Goal: Obtain resource: Download file/media

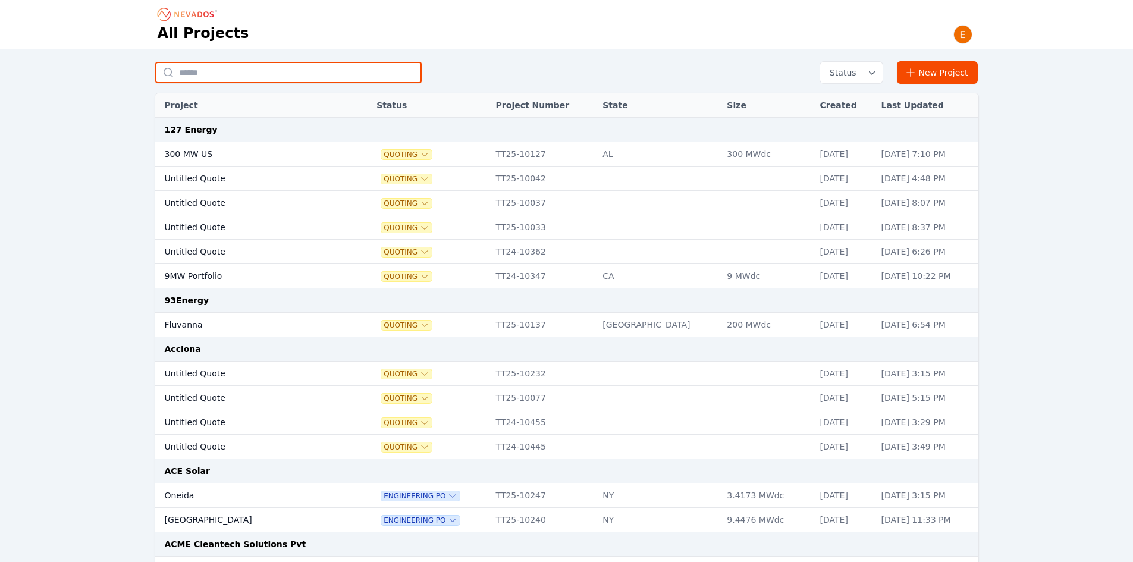
drag, startPoint x: 268, startPoint y: 63, endPoint x: 245, endPoint y: 35, distance: 36.8
click at [268, 63] on input "text" at bounding box center [288, 72] width 267 height 21
type input "***"
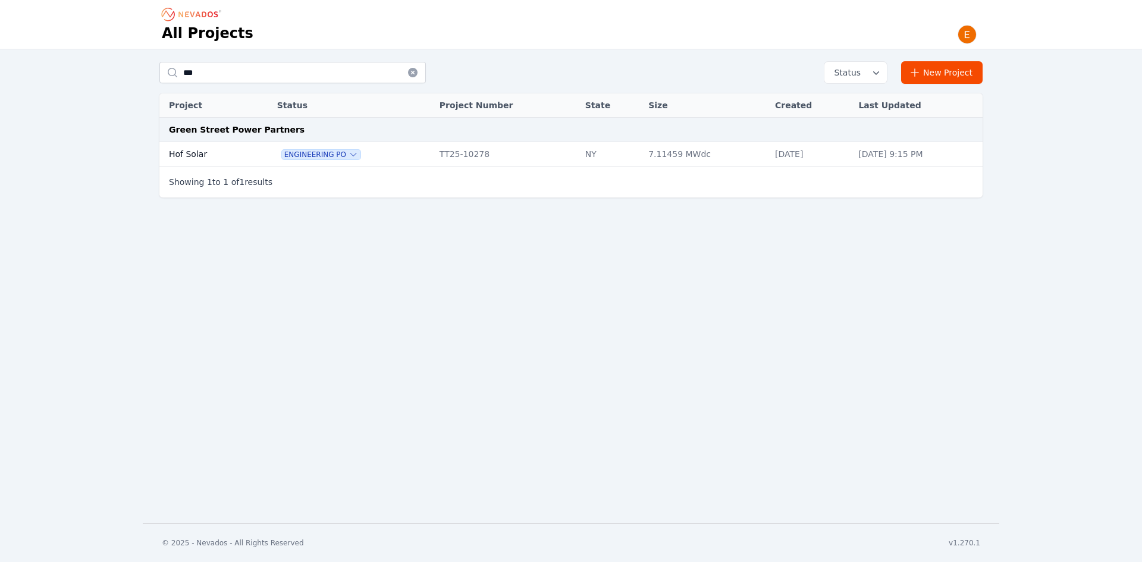
click at [231, 155] on td "Hof Solar" at bounding box center [205, 154] width 92 height 24
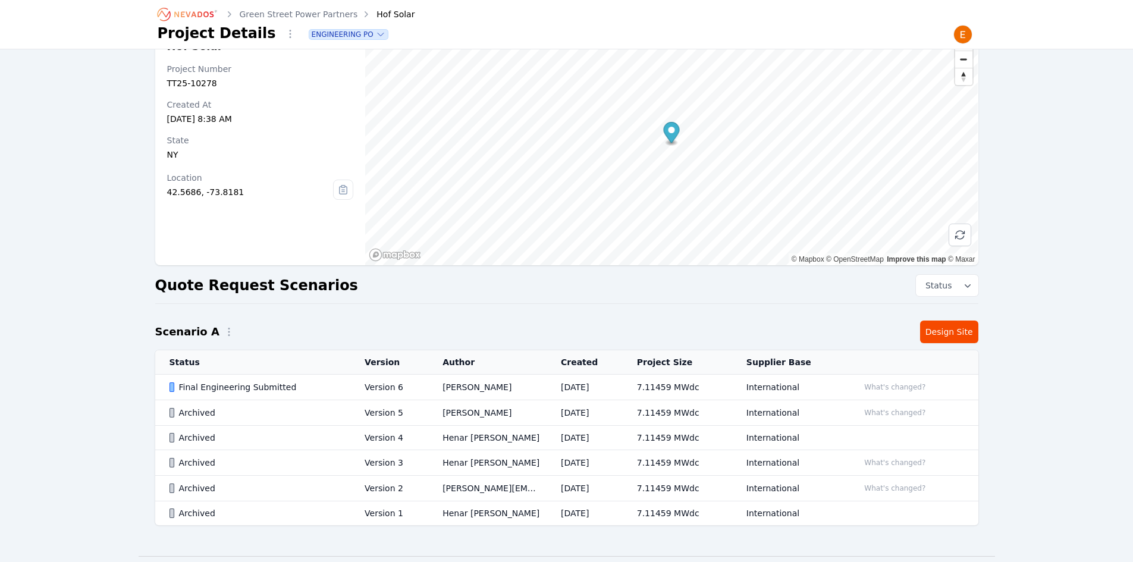
scroll to position [67, 0]
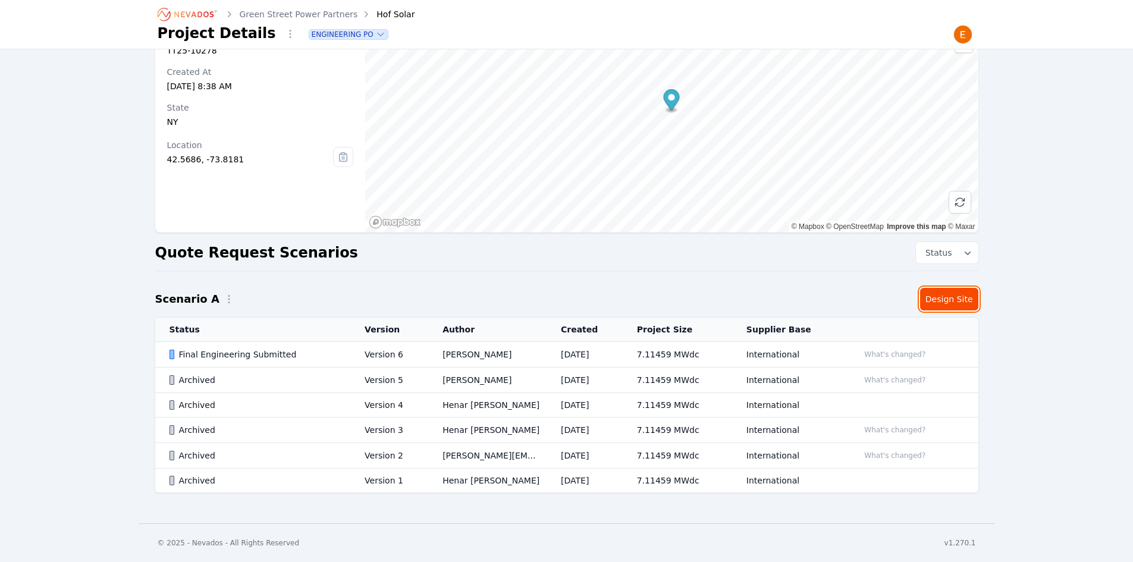
click at [940, 297] on link "Design Site" at bounding box center [949, 299] width 58 height 23
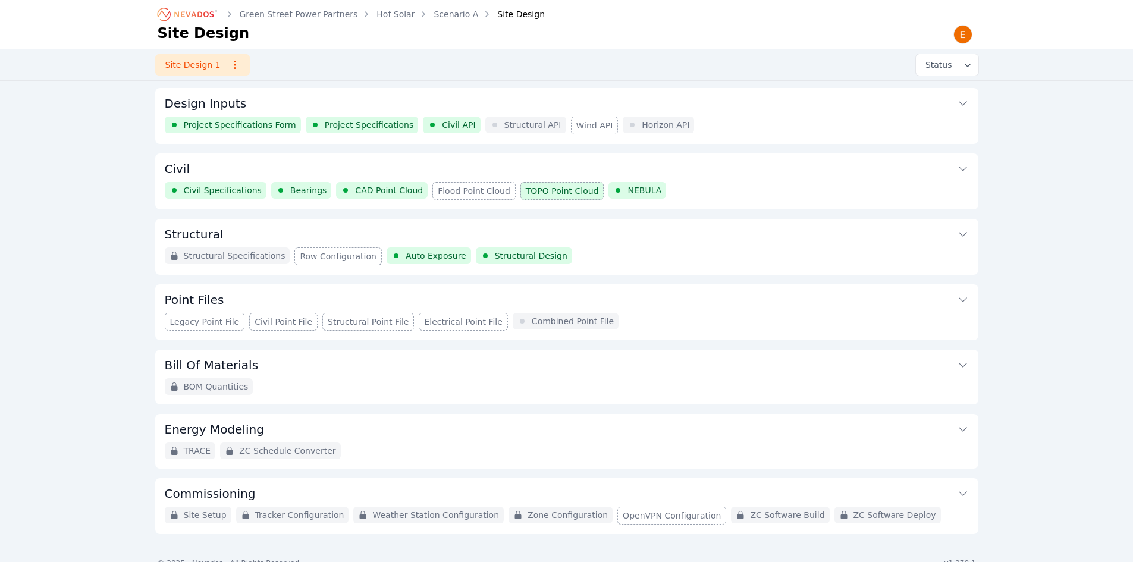
click at [595, 252] on div "Structural Specifications Row Configuration Auto Exposure Structural Design" at bounding box center [567, 256] width 804 height 18
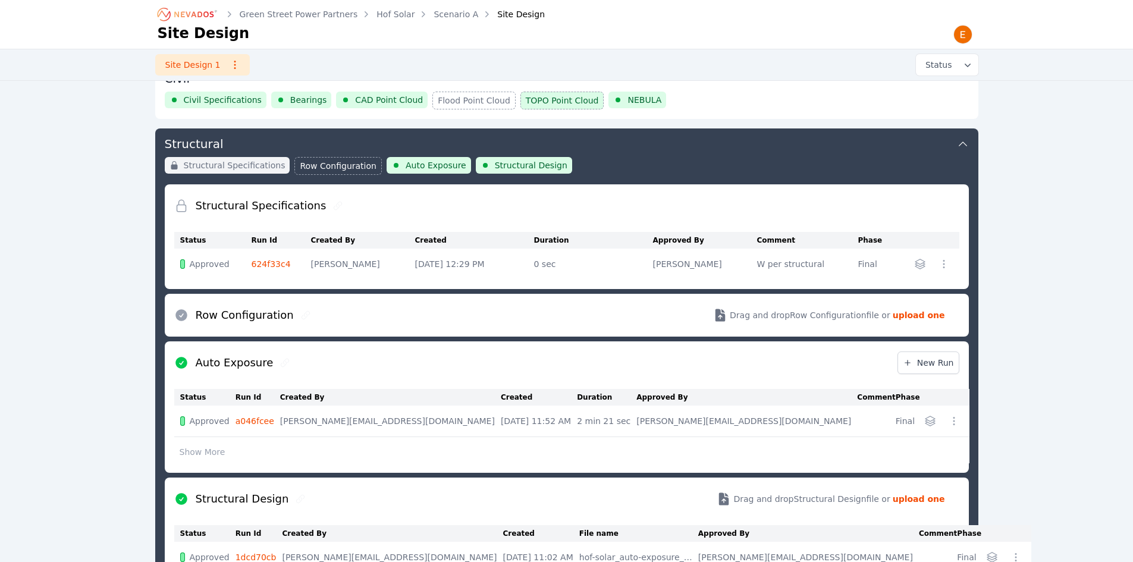
scroll to position [70, 0]
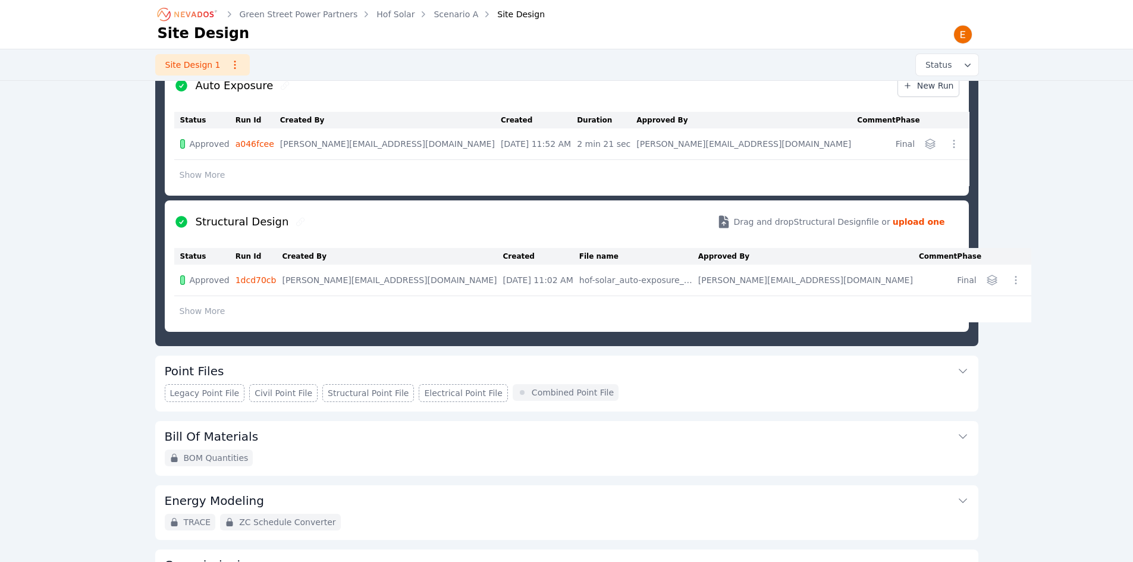
click at [671, 358] on button "Point Files" at bounding box center [567, 370] width 804 height 29
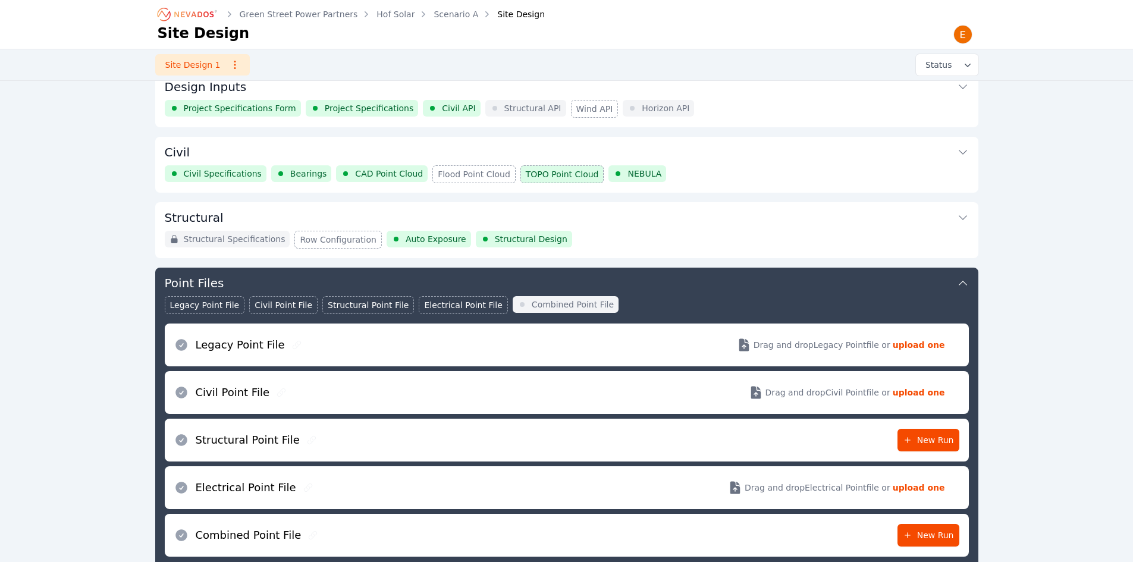
scroll to position [76, 0]
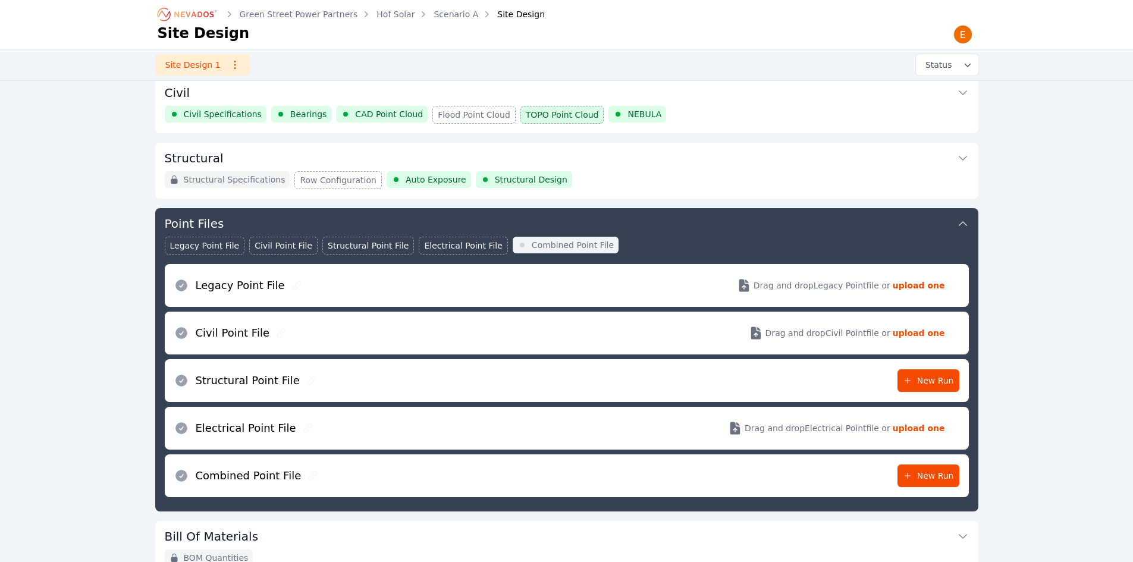
click at [688, 193] on div "Structural Structural Specifications Row Configuration Auto Exposure Structural…" at bounding box center [566, 171] width 823 height 56
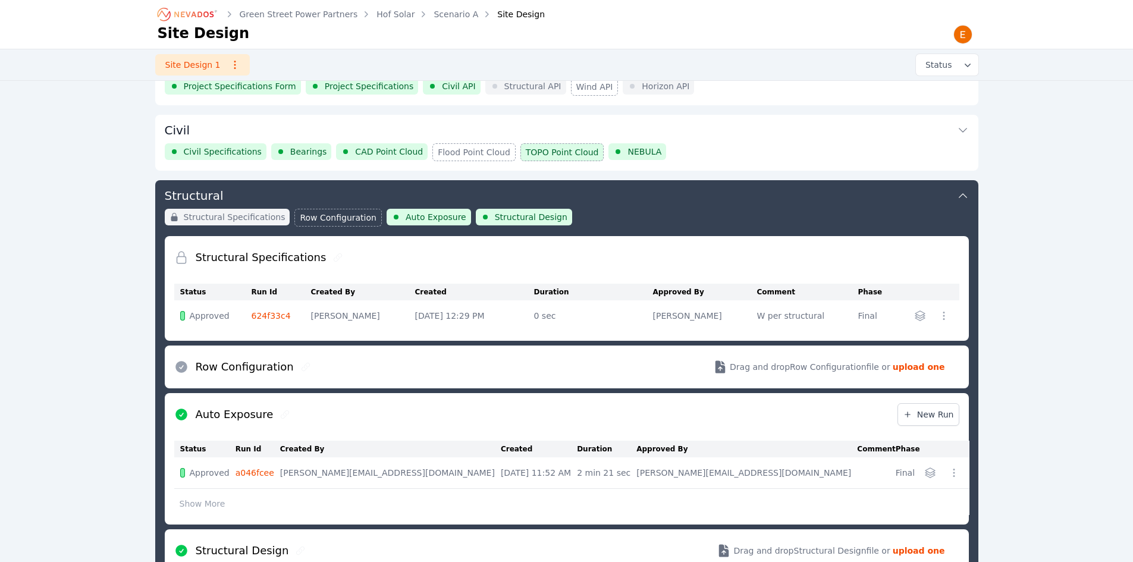
scroll to position [11, 0]
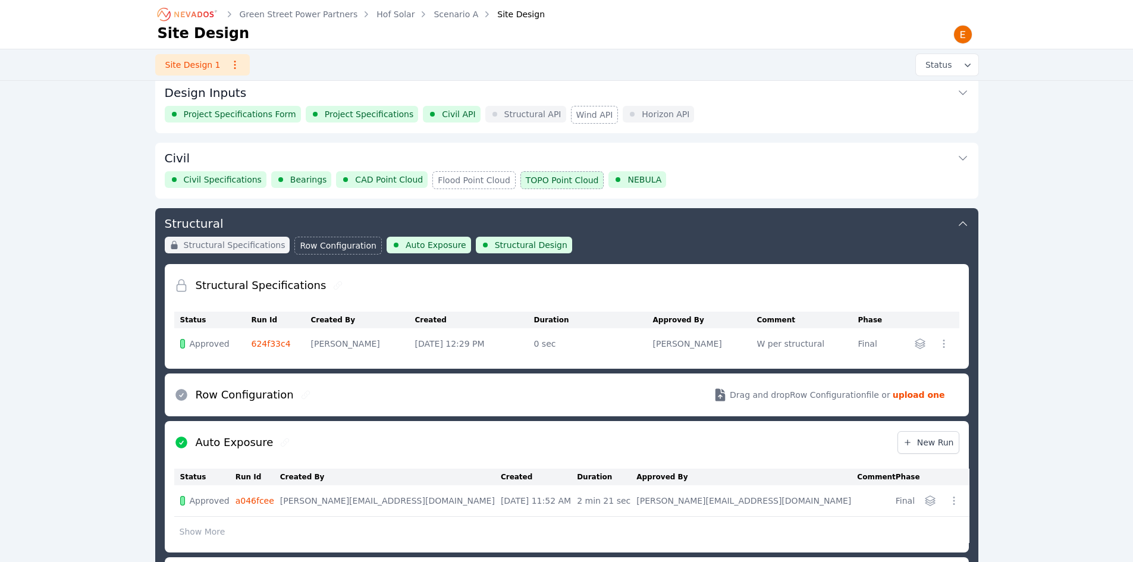
click at [677, 231] on button "Structural" at bounding box center [567, 222] width 804 height 29
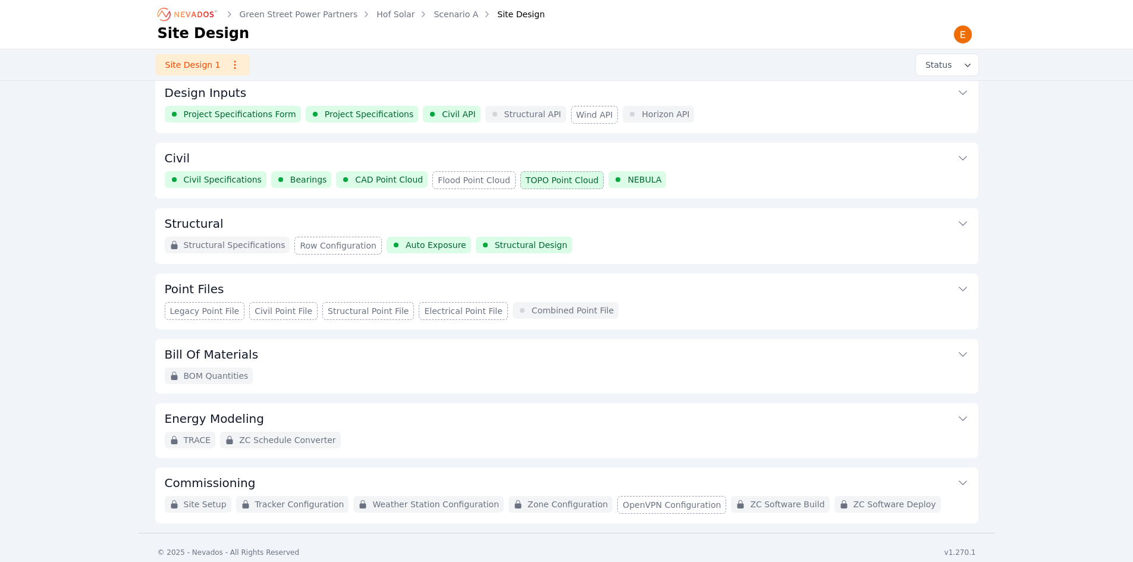
click at [613, 226] on button "Structural" at bounding box center [567, 222] width 804 height 29
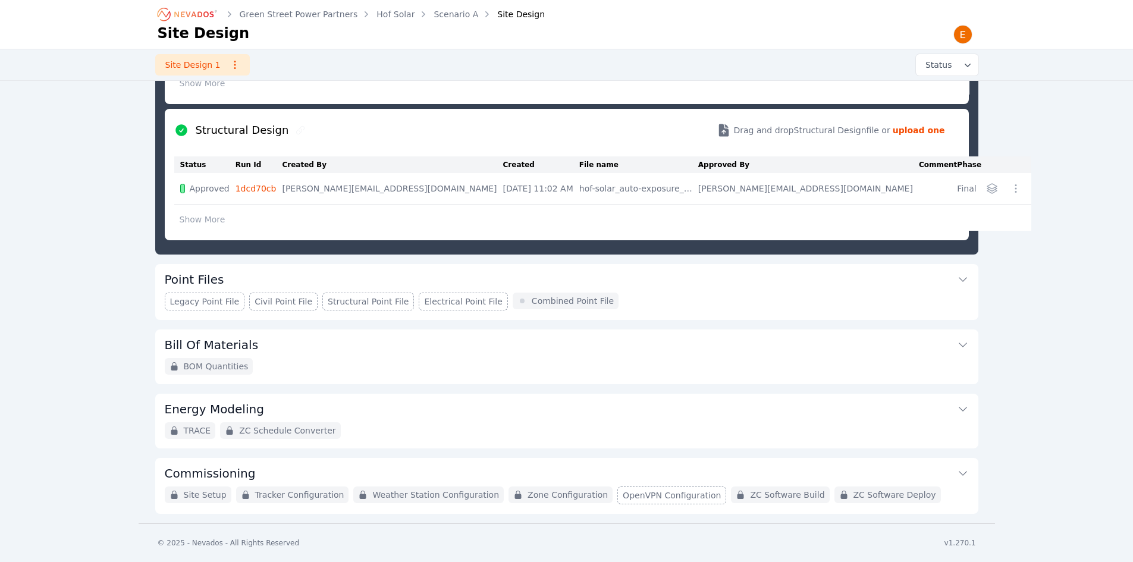
click at [647, 278] on button "Point Files" at bounding box center [567, 278] width 804 height 29
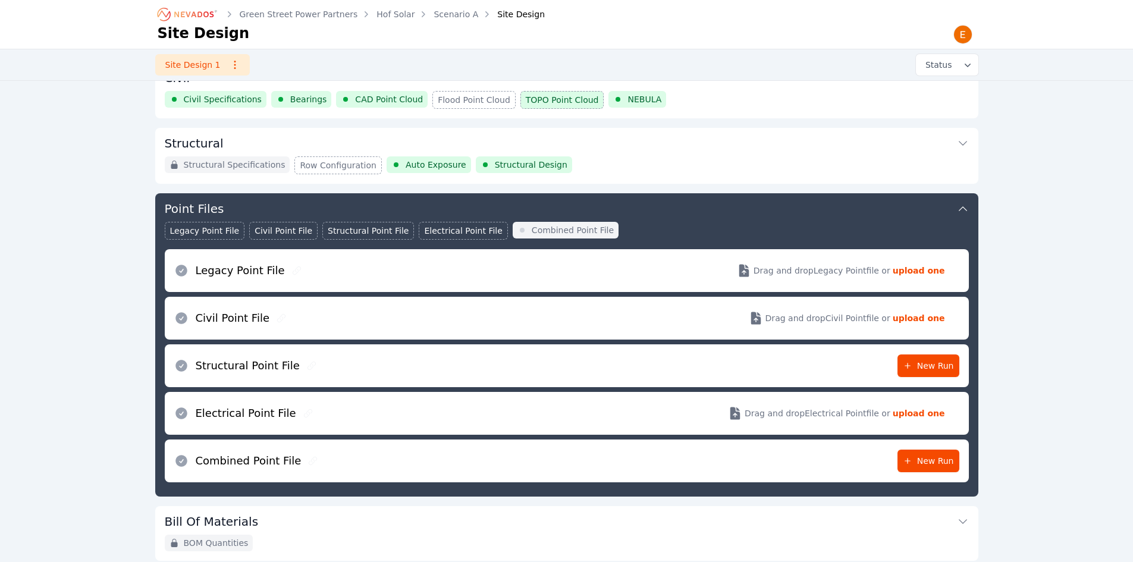
scroll to position [119, 0]
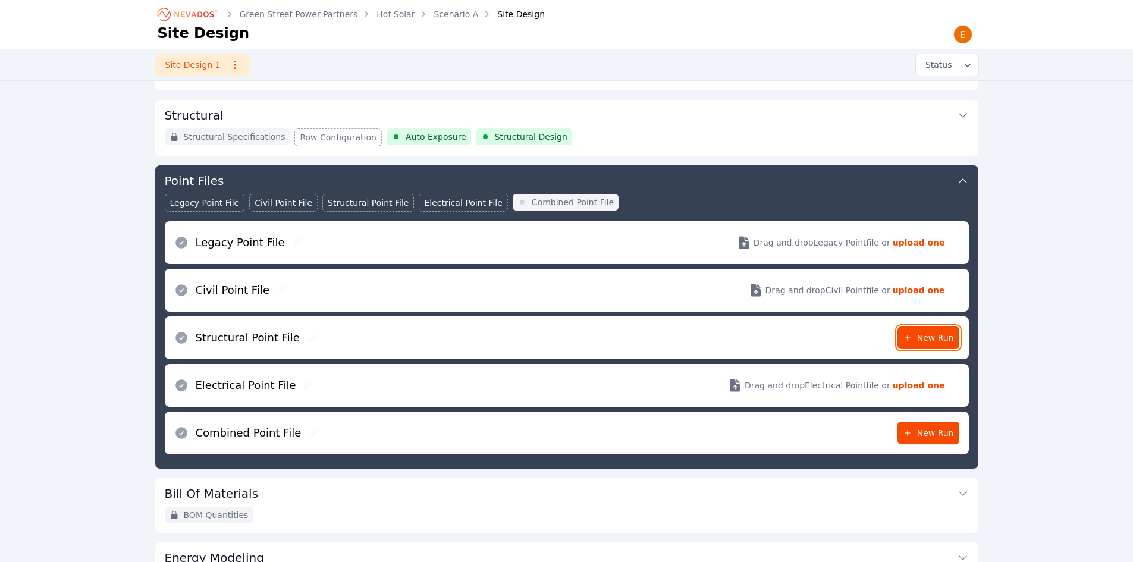
click at [921, 337] on span "New Run" at bounding box center [928, 338] width 51 height 12
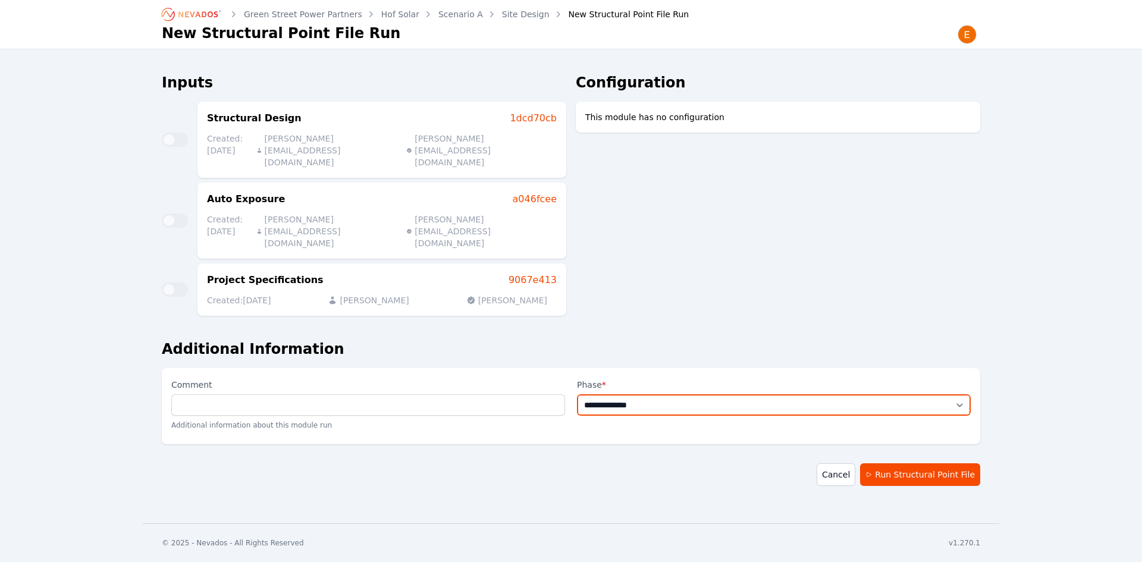
click at [672, 394] on select "**********" at bounding box center [774, 404] width 394 height 21
select select "*****"
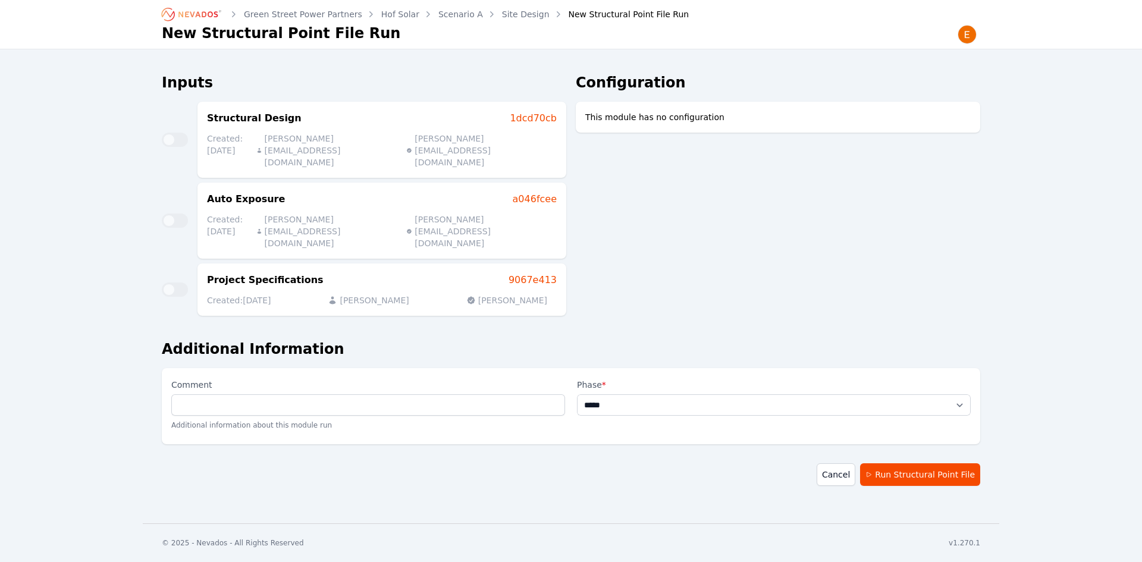
click at [577, 394] on select "**********" at bounding box center [774, 404] width 394 height 21
click at [893, 463] on button "Run Structural Point File" at bounding box center [920, 474] width 120 height 23
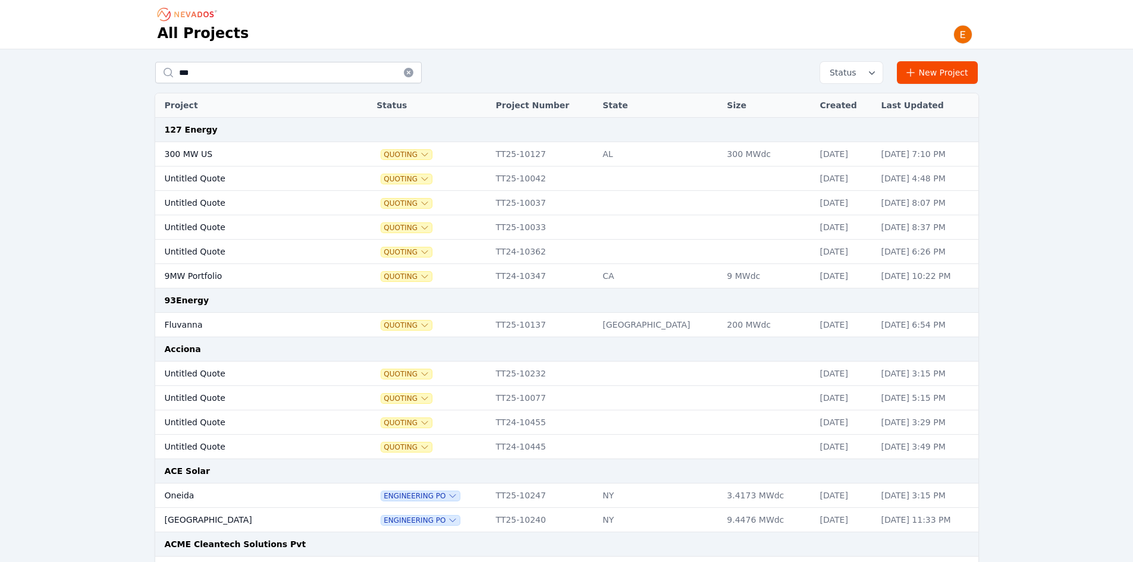
type input "***"
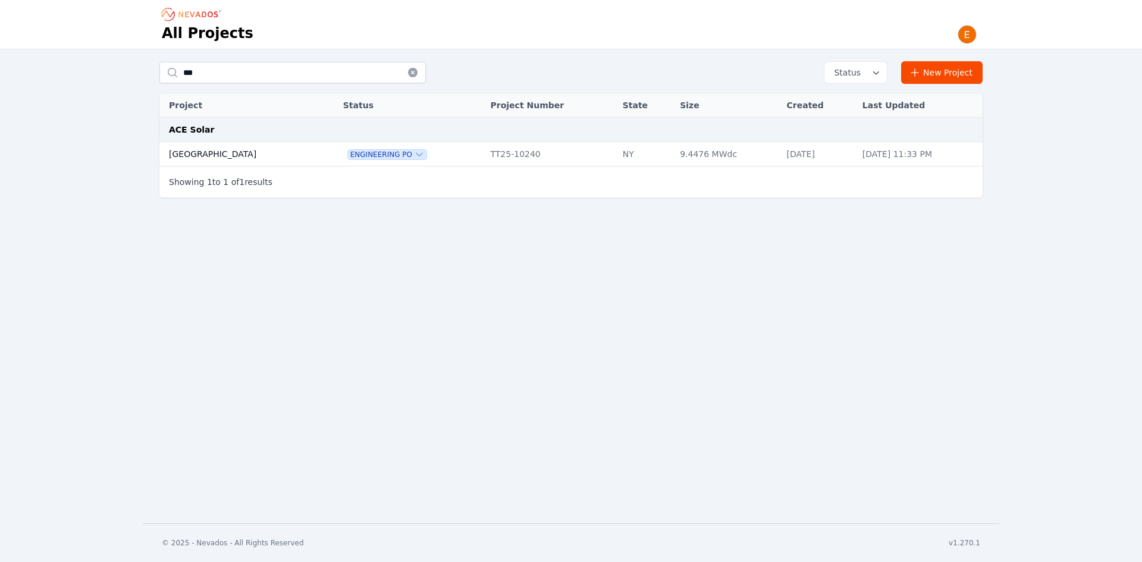
click at [225, 149] on td "Kot Road" at bounding box center [238, 154] width 159 height 24
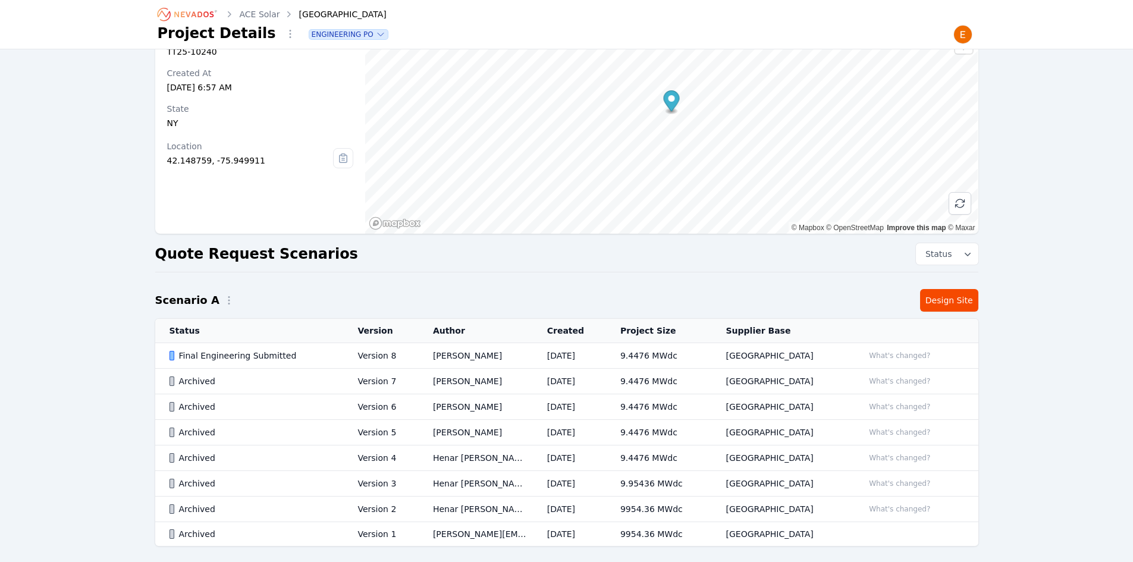
scroll to position [119, 0]
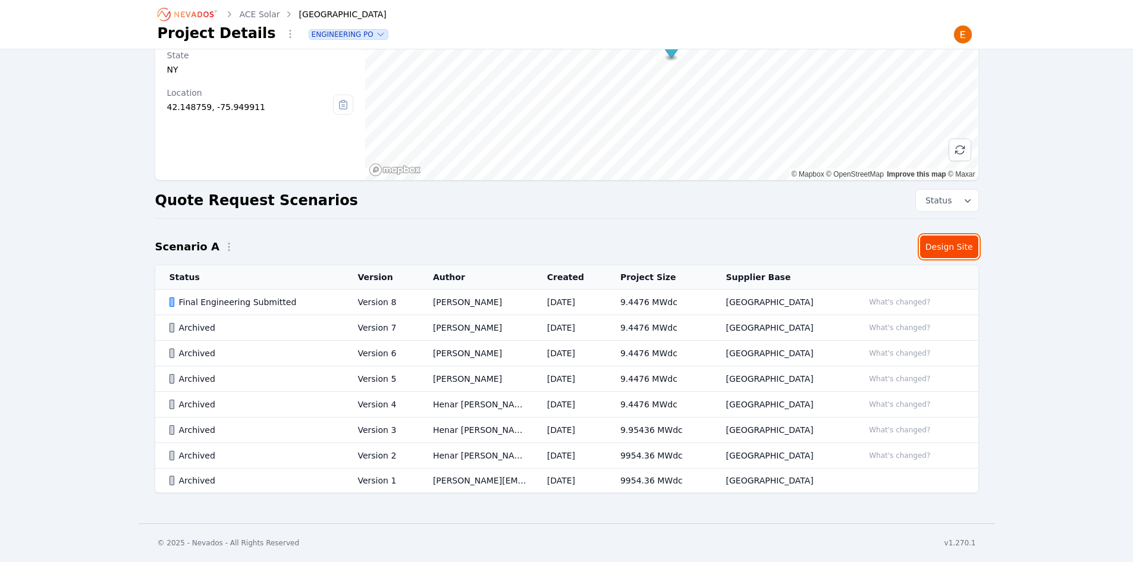
click at [945, 254] on link "Design Site" at bounding box center [949, 247] width 58 height 23
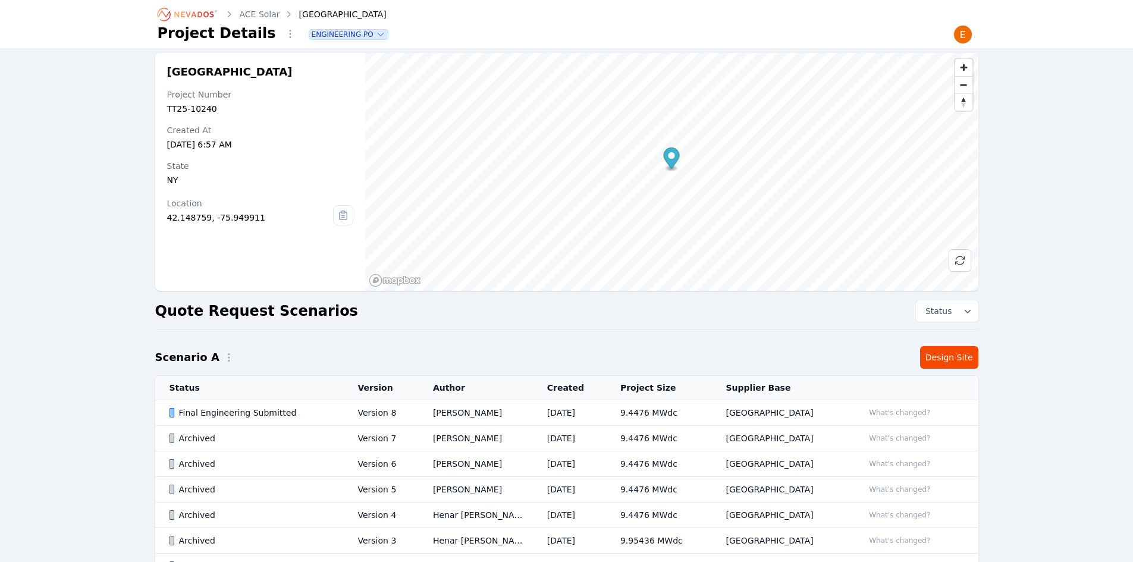
scroll to position [119, 0]
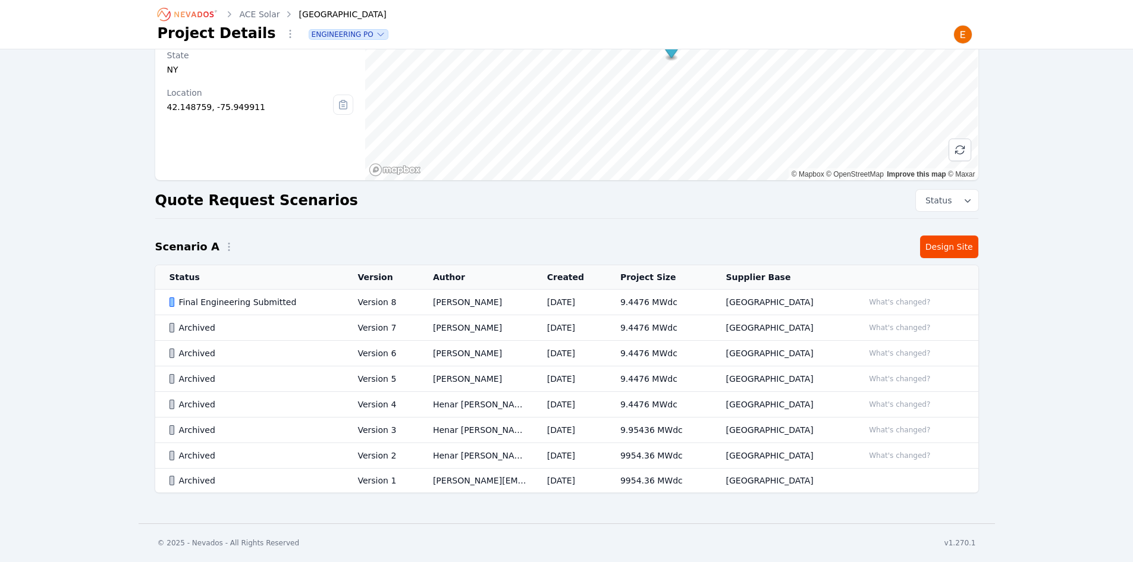
click at [655, 296] on td "9.4476 MWdc" at bounding box center [659, 303] width 106 height 26
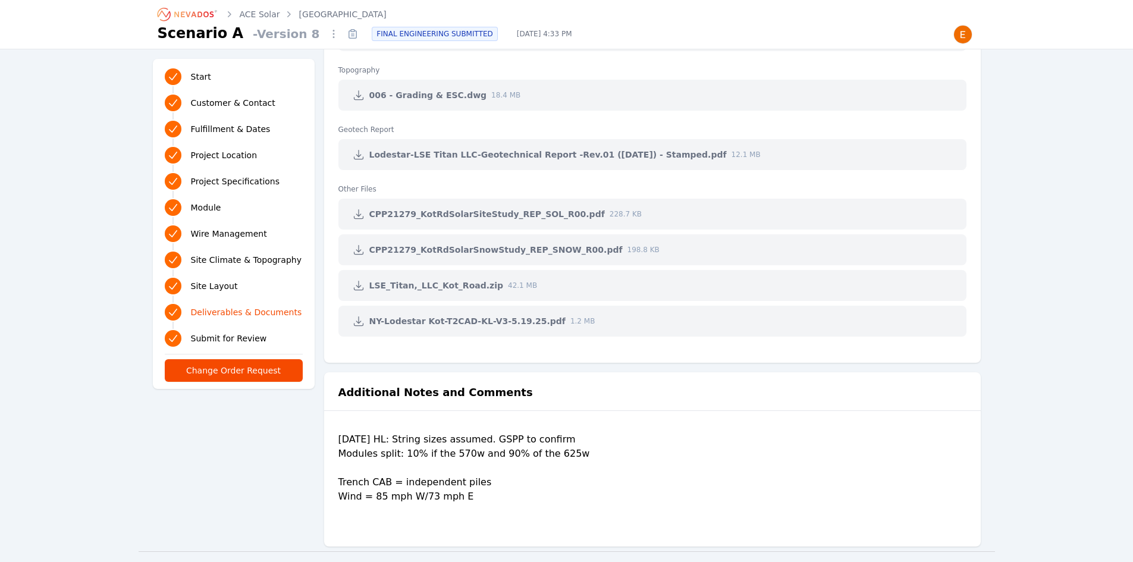
scroll to position [3057, 0]
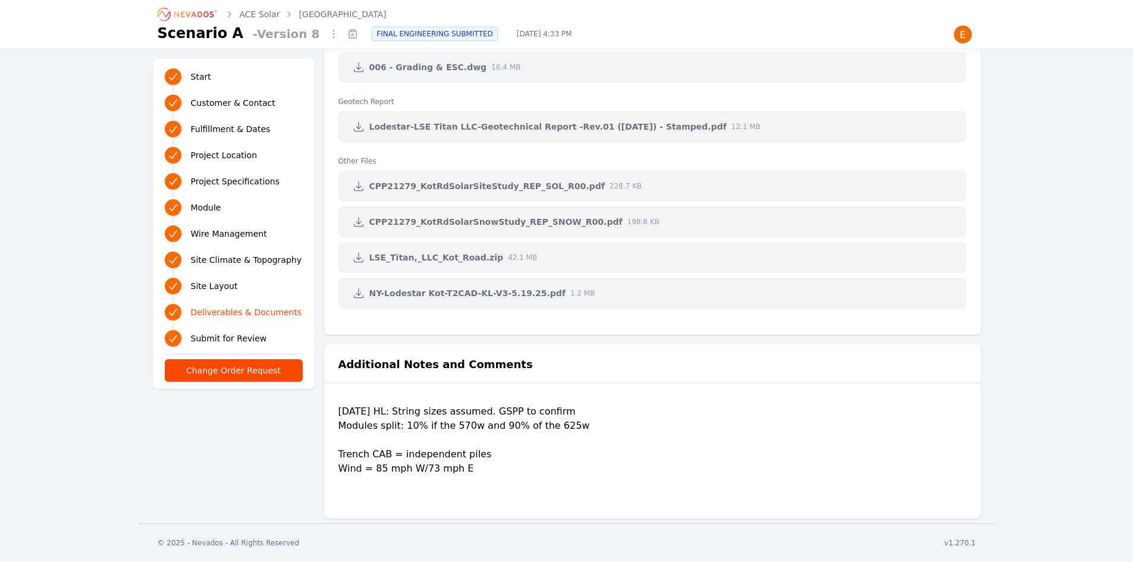
drag, startPoint x: 474, startPoint y: 475, endPoint x: 340, endPoint y: 451, distance: 136.0
click at [340, 451] on div "05.20.2025 HL: String sizes assumed. GSPP to confirm Modules split: 10% if the …" at bounding box center [653, 452] width 628 height 95
click at [377, 451] on div "05.20.2025 HL: String sizes assumed. GSPP to confirm Modules split: 10% if the …" at bounding box center [653, 452] width 628 height 95
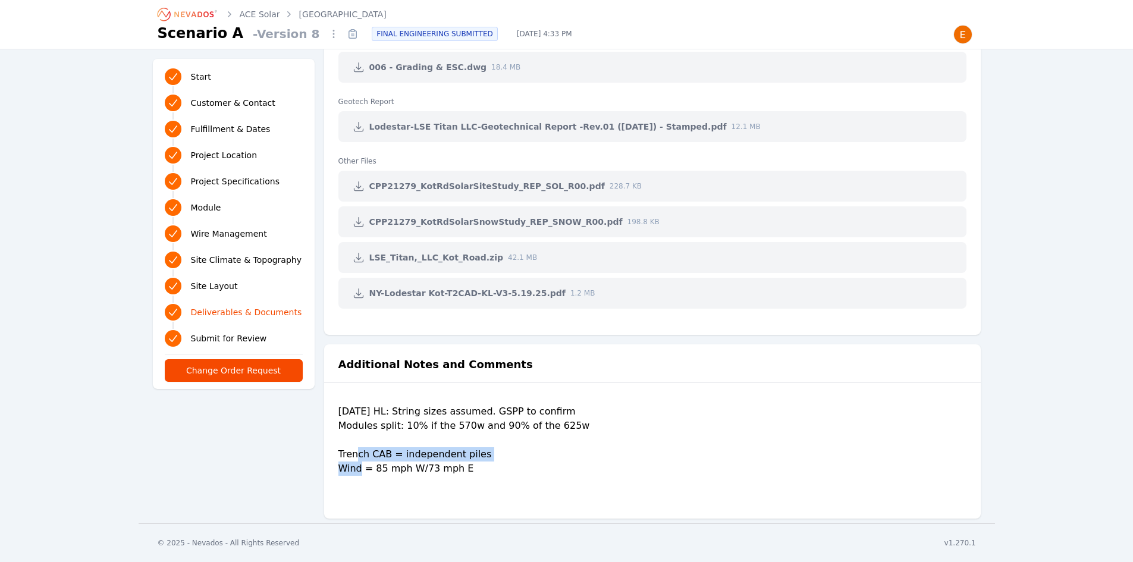
click at [377, 451] on div "05.20.2025 HL: String sizes assumed. GSPP to confirm Modules split: 10% if the …" at bounding box center [653, 452] width 628 height 95
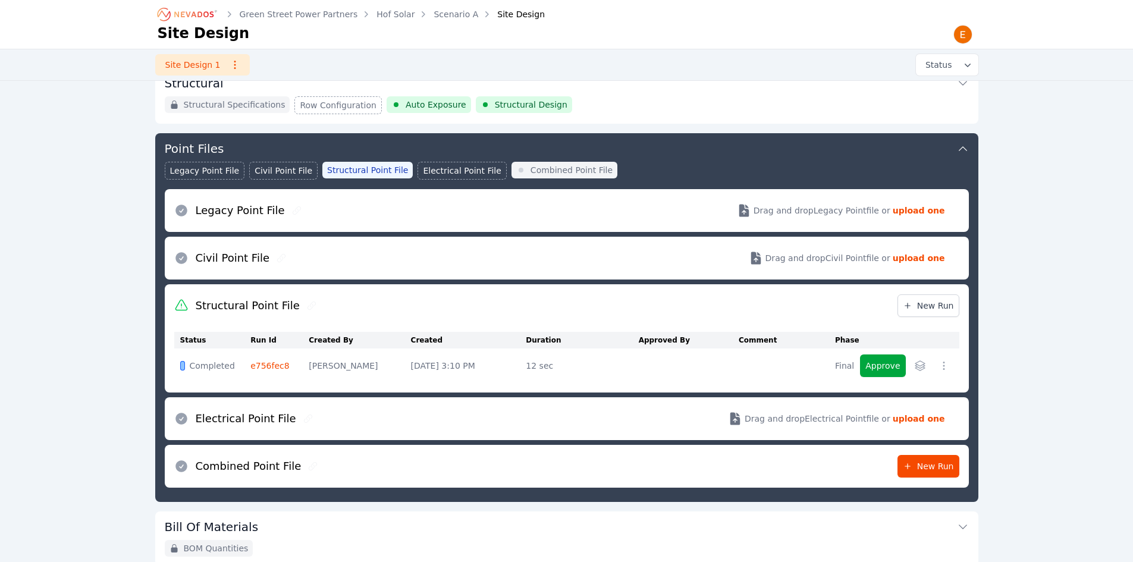
scroll to position [211, 0]
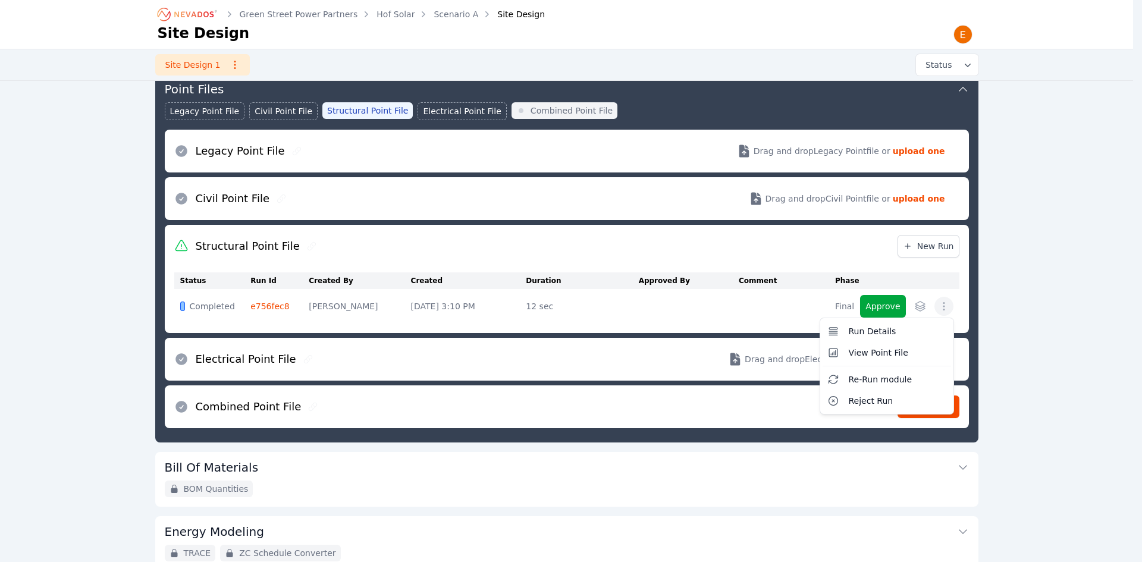
click at [949, 305] on icon "button" at bounding box center [944, 306] width 12 height 12
click at [892, 352] on span "View Point File" at bounding box center [878, 353] width 59 height 12
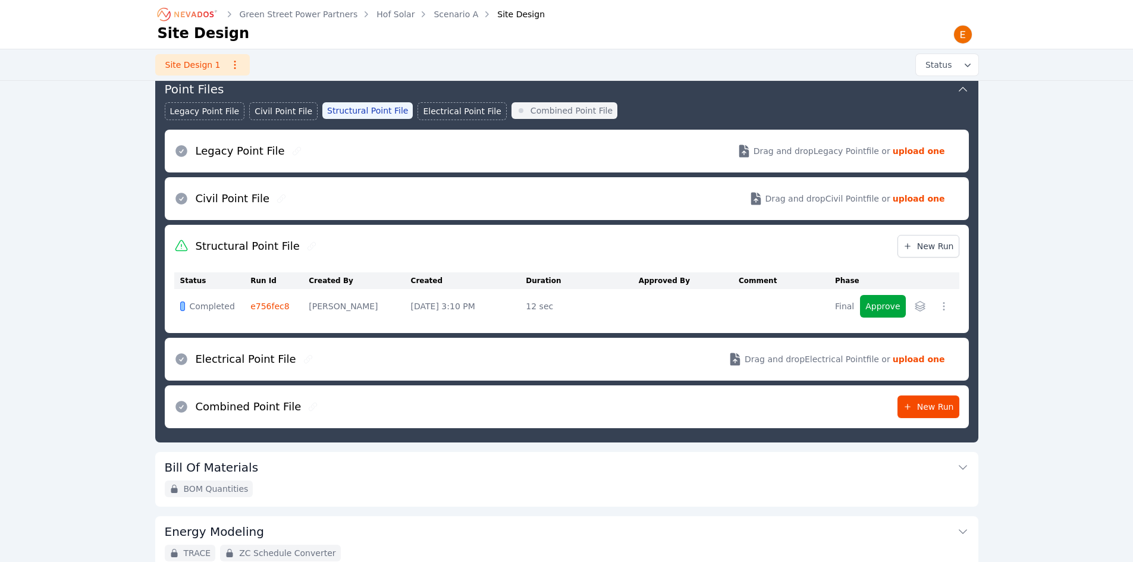
scroll to position [333, 0]
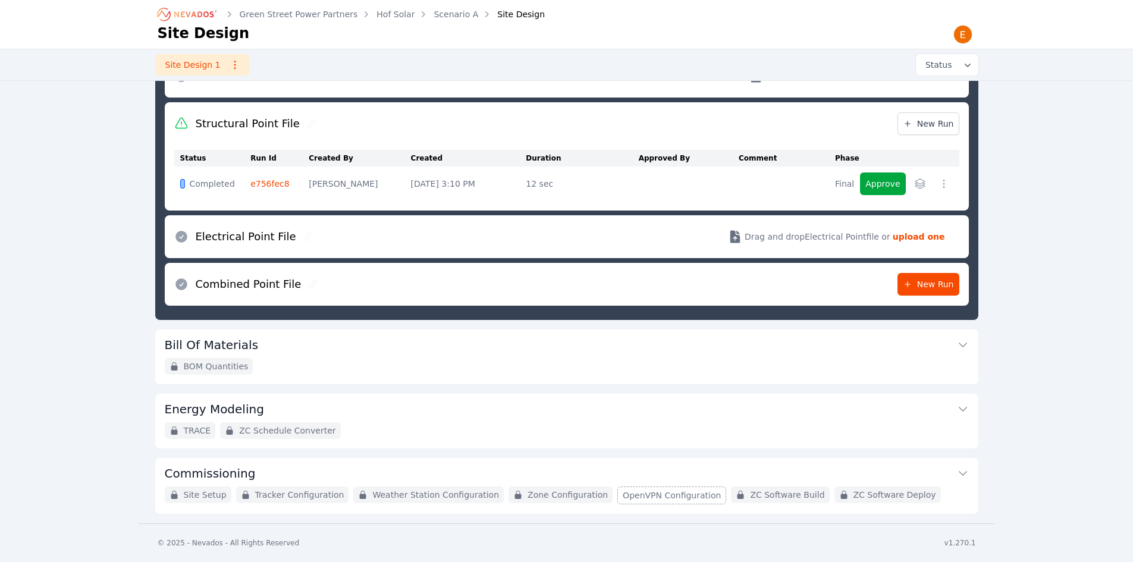
click at [950, 186] on button "button" at bounding box center [944, 183] width 19 height 19
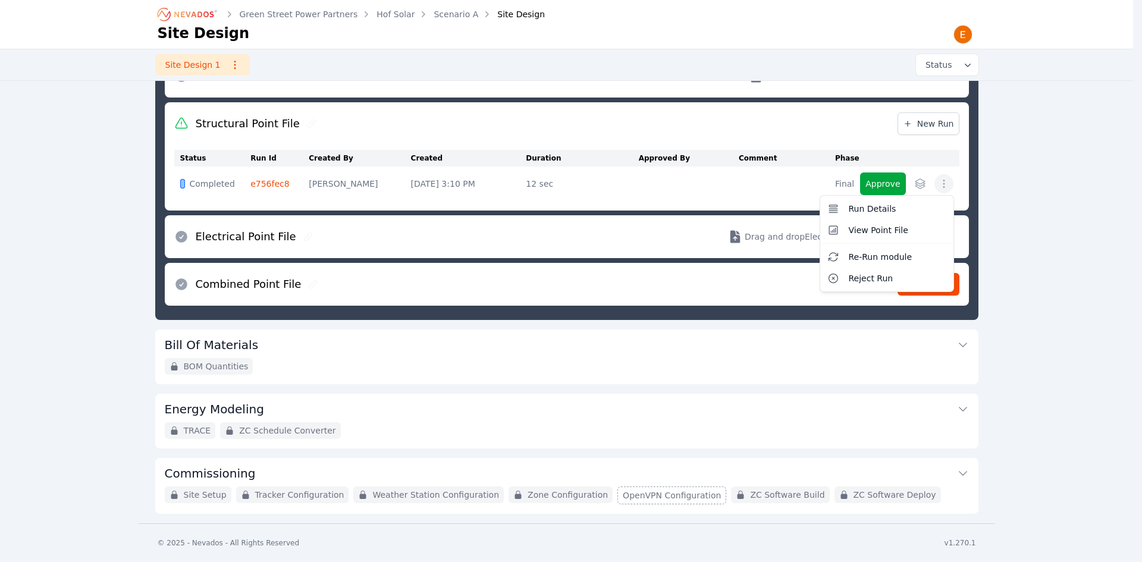
click at [920, 181] on div "Approve Run Details View Point File Re-Run module Reject Run" at bounding box center [906, 184] width 93 height 23
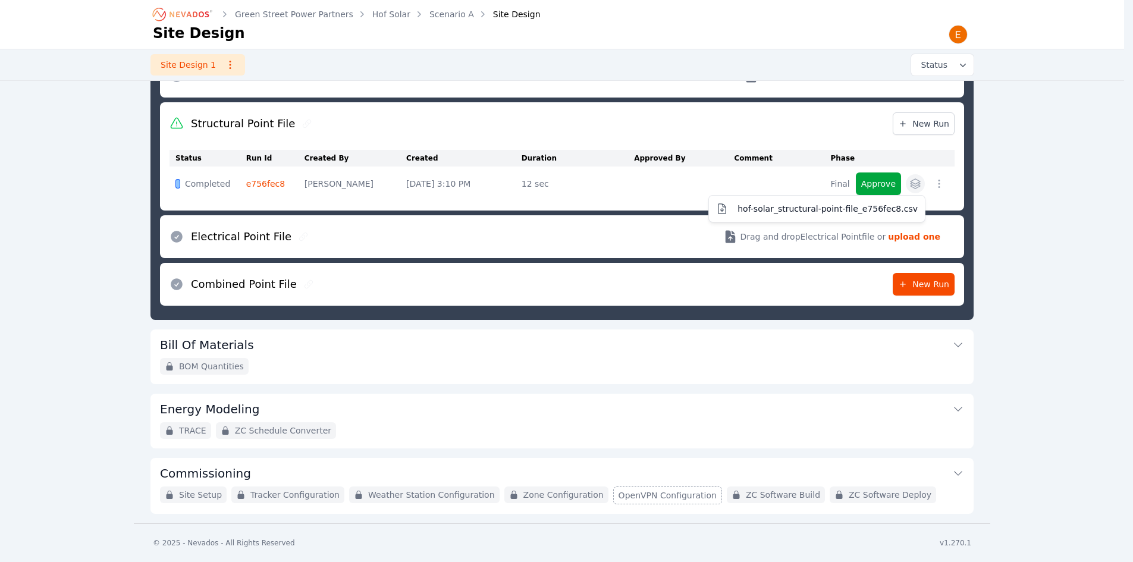
click at [920, 185] on icon "button" at bounding box center [916, 184] width 10 height 10
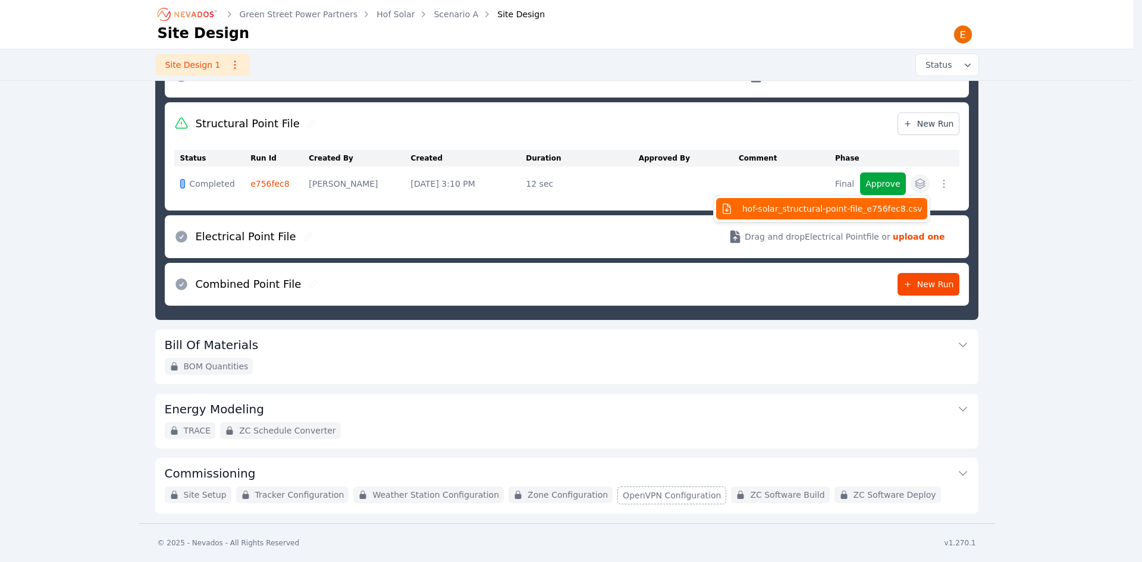
click at [889, 210] on span "hof-solar_structural-point-file_e756fec8.csv" at bounding box center [832, 209] width 180 height 12
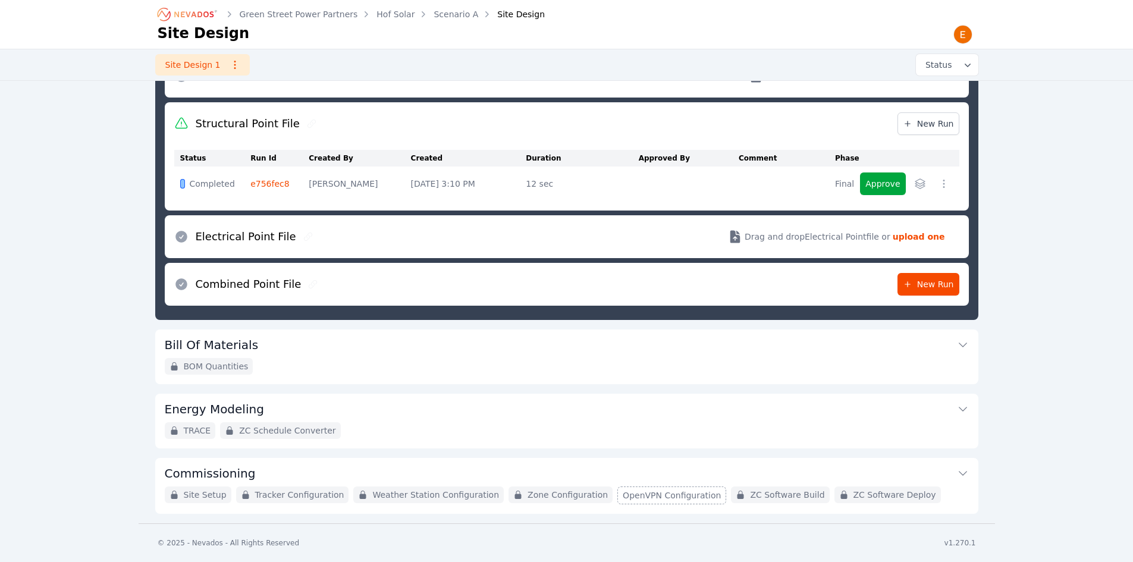
scroll to position [274, 0]
